Goal: Task Accomplishment & Management: Manage account settings

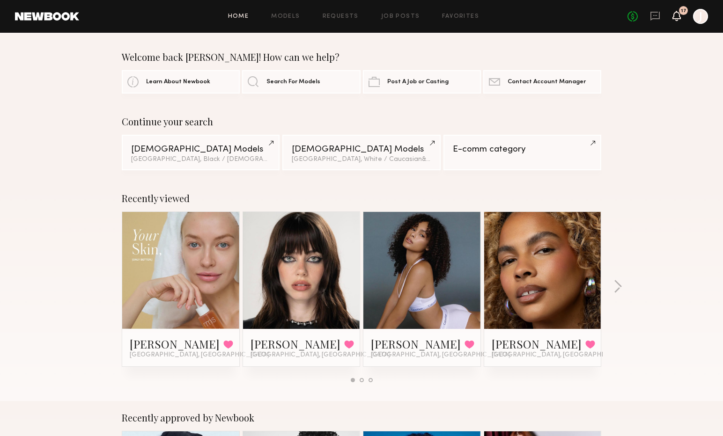
click at [679, 17] on icon at bounding box center [676, 15] width 7 height 7
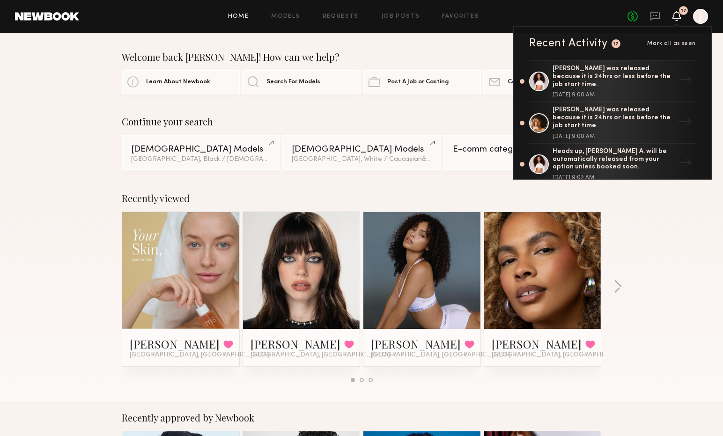
click at [395, 126] on div "Continue your search" at bounding box center [361, 121] width 479 height 11
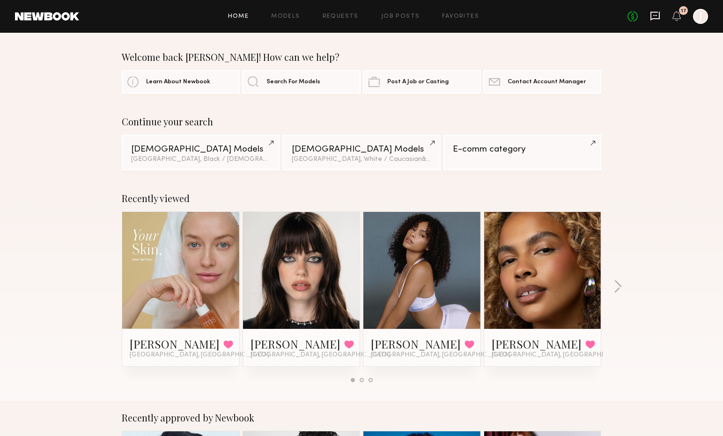
click at [651, 21] on icon at bounding box center [655, 16] width 10 height 10
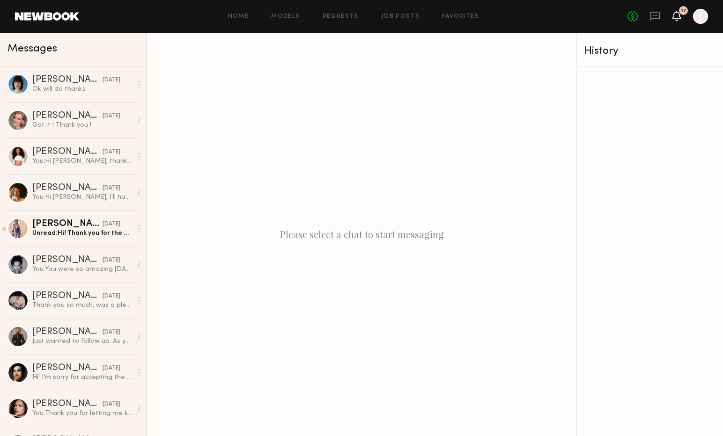
click at [677, 21] on icon at bounding box center [676, 20] width 3 height 1
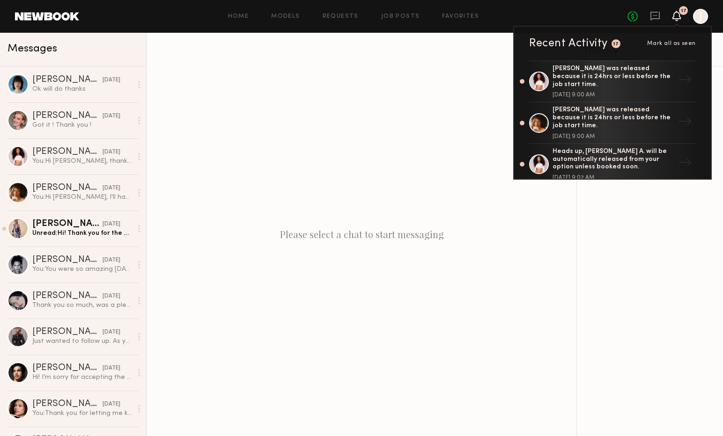
click at [366, 59] on div "Please select a chat to start messaging" at bounding box center [361, 234] width 430 height 403
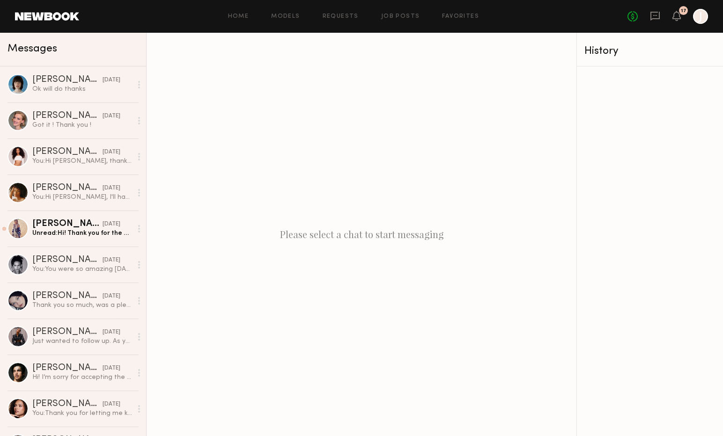
click at [348, 13] on div "Home Models Requests Job Posts Favorites Sign Out No fees up to $5,000 17 J" at bounding box center [393, 16] width 629 height 15
click at [348, 14] on link "Requests" at bounding box center [340, 17] width 36 height 6
